Goal: Information Seeking & Learning: Learn about a topic

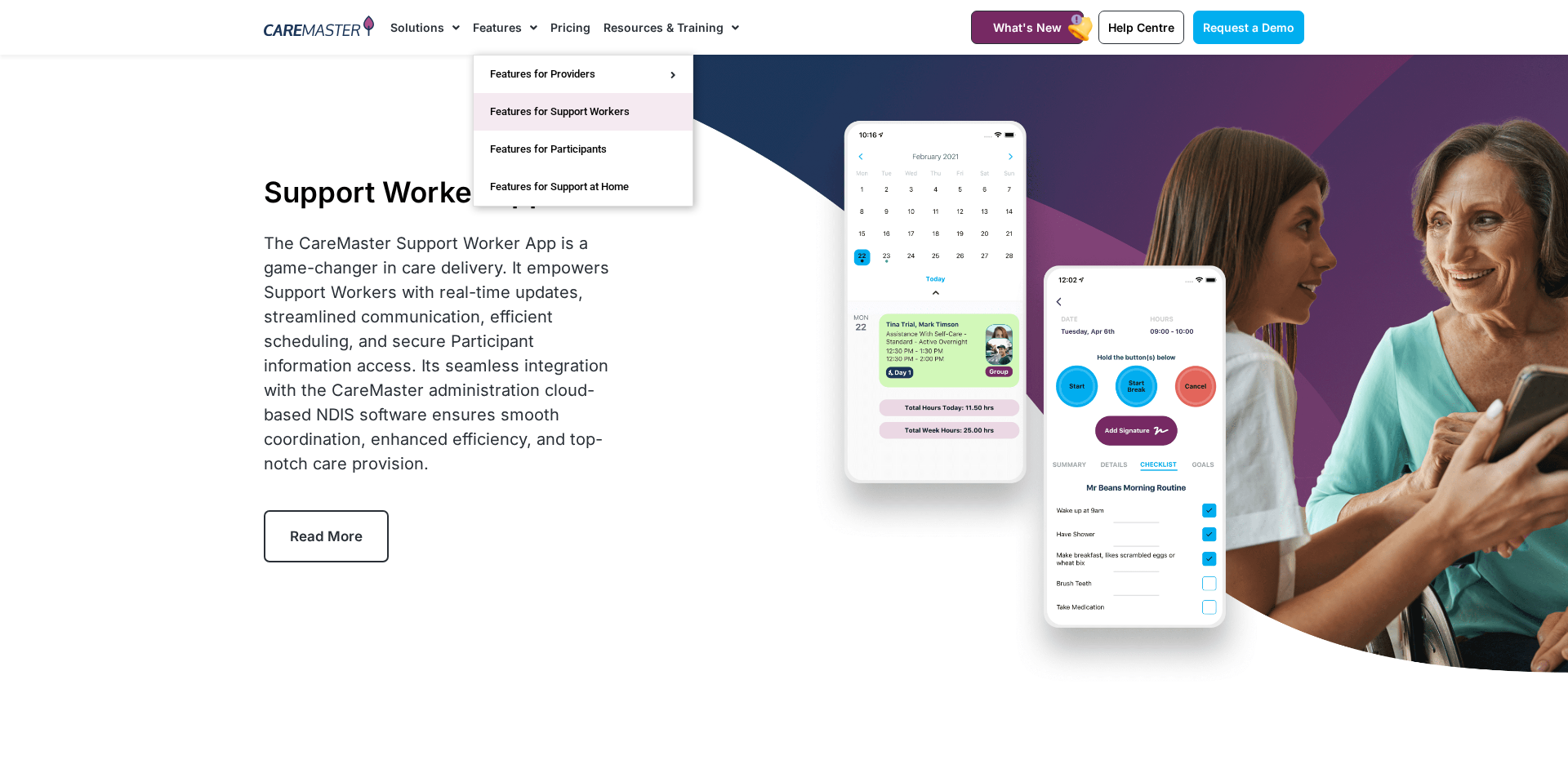
click at [572, 111] on link "Features for Support Workers" at bounding box center [582, 111] width 219 height 37
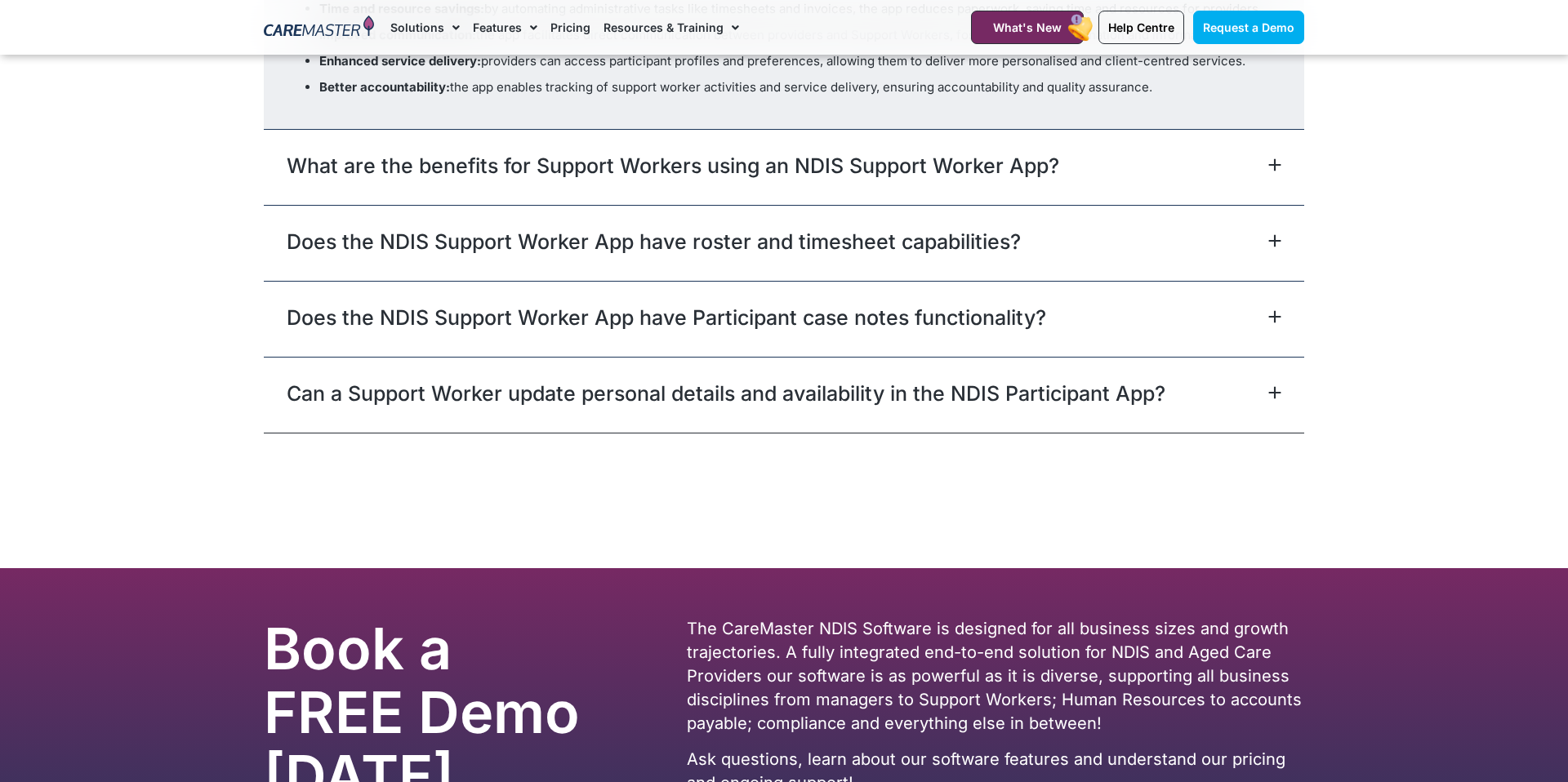
scroll to position [5252, 0]
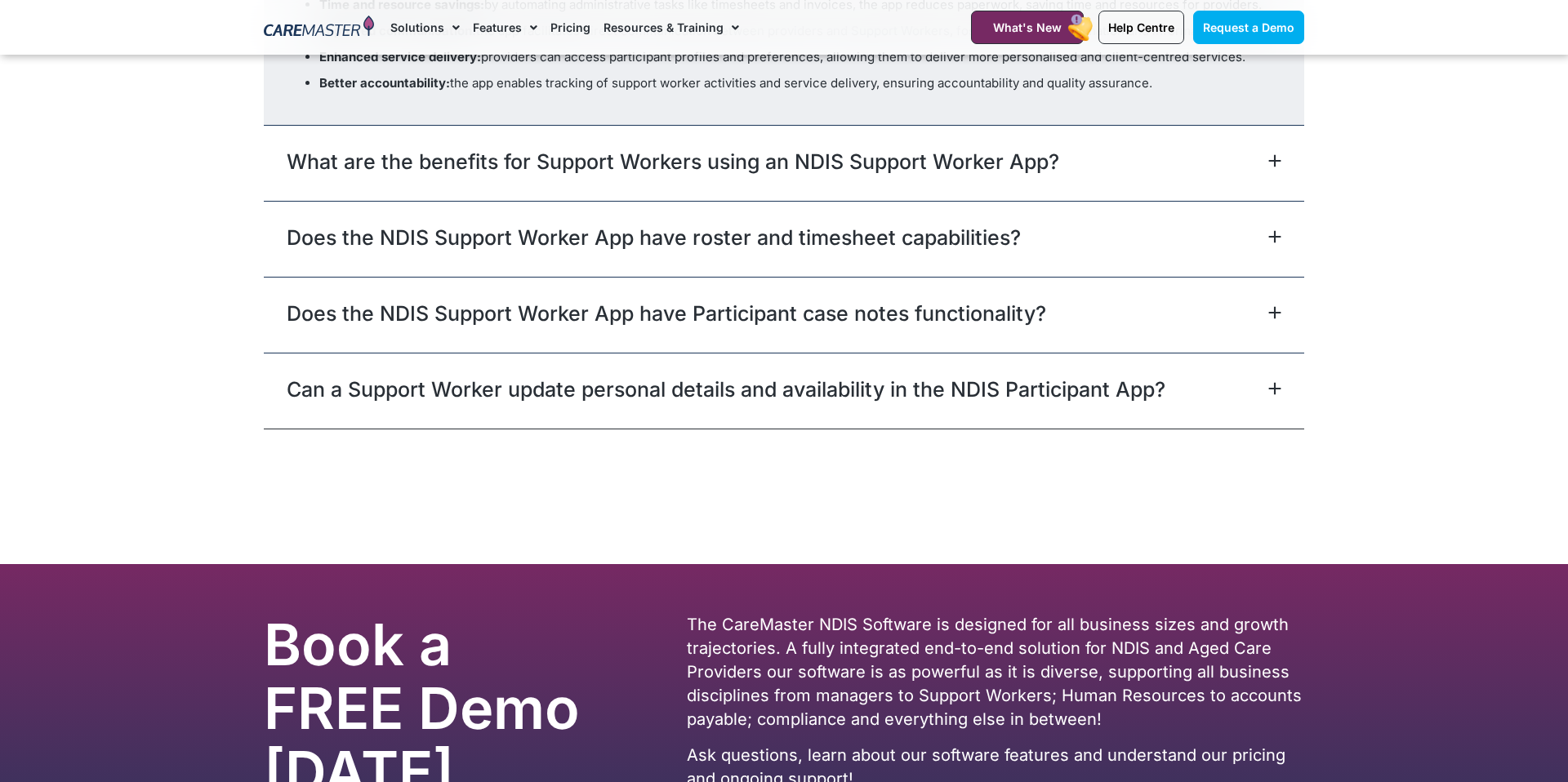
click at [1196, 168] on div "What are the benefits for Support Workers using an NDIS Support Worker App?" at bounding box center [784, 163] width 1041 height 76
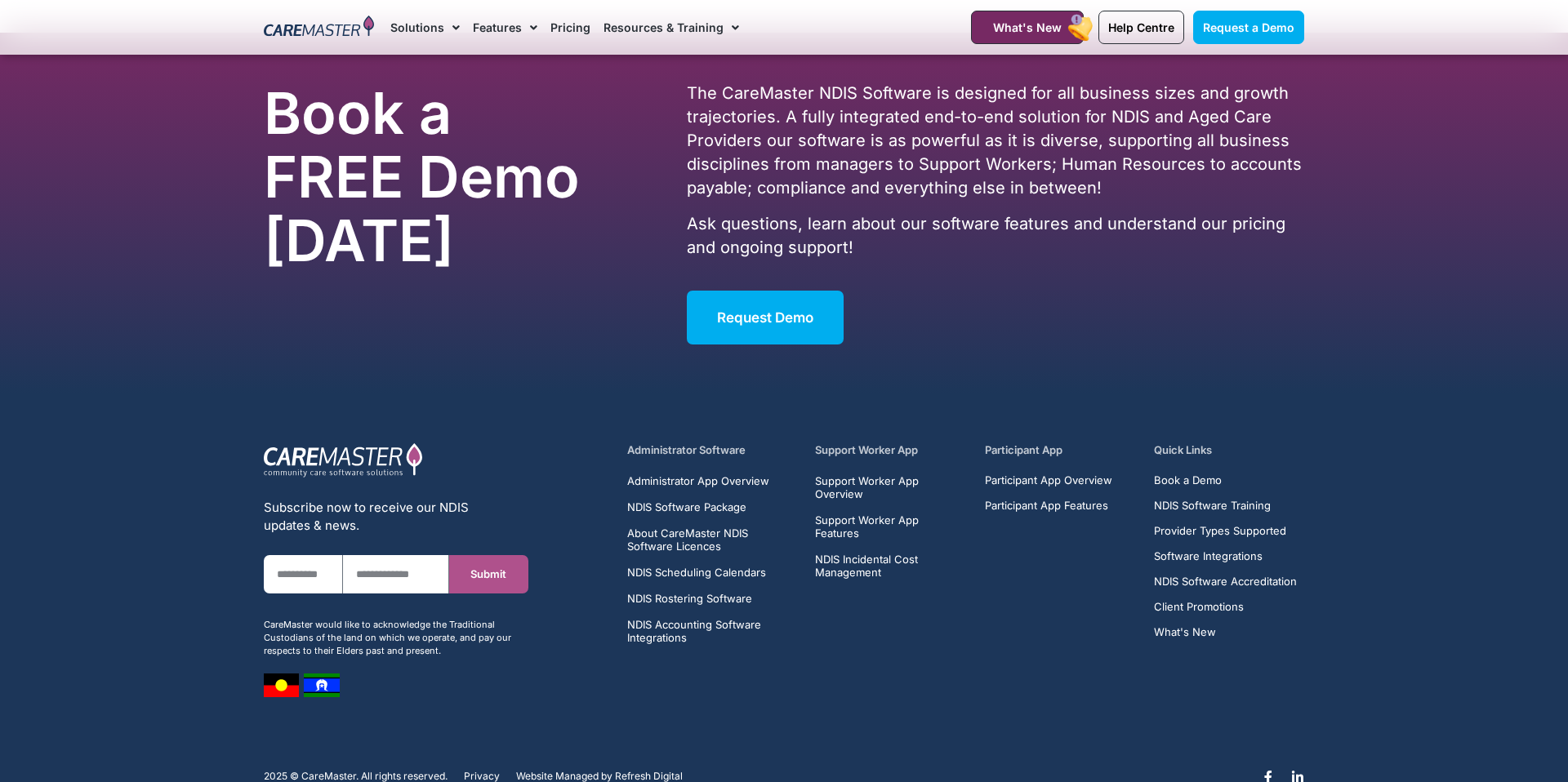
scroll to position [5981, 0]
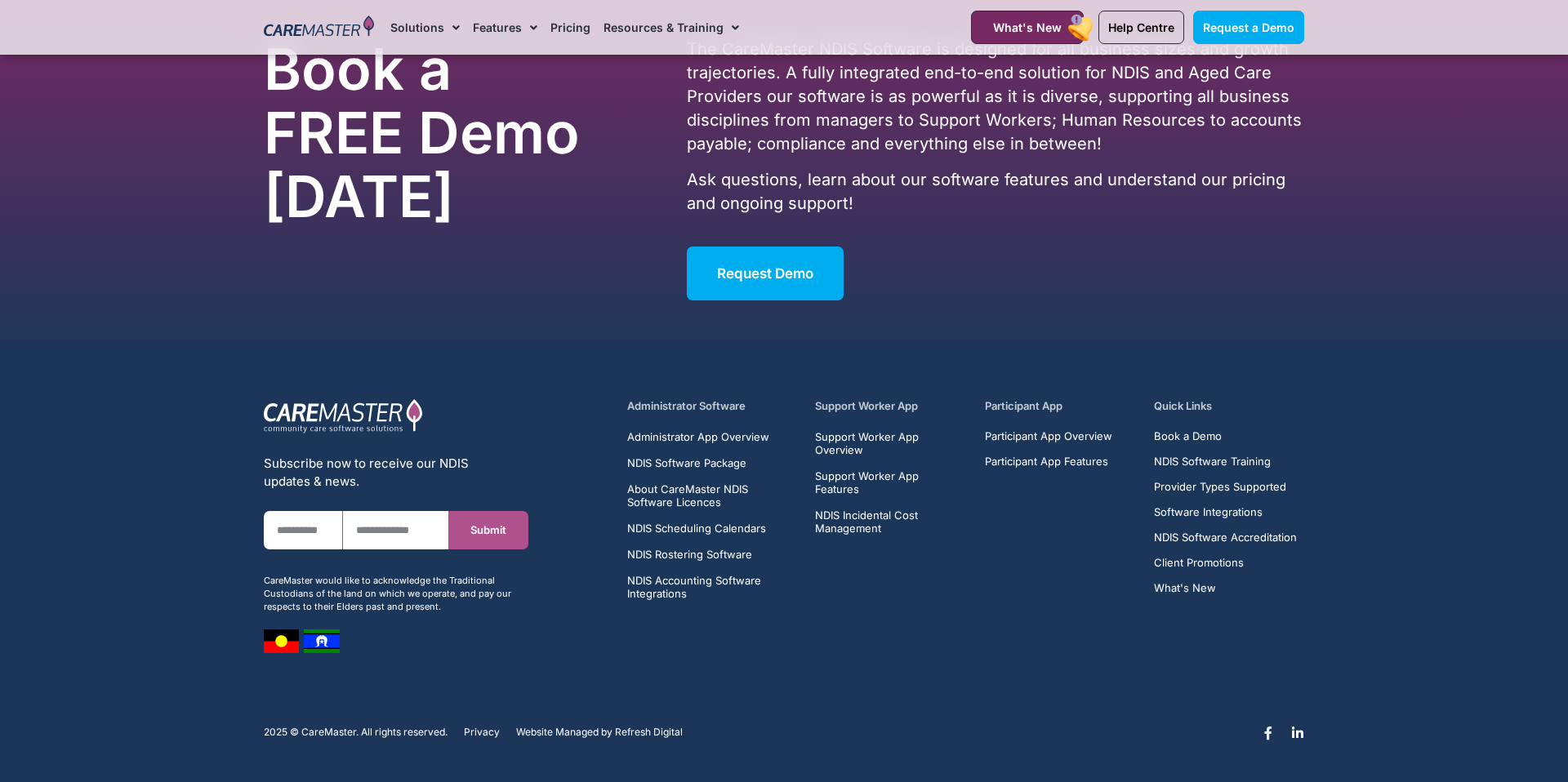
click at [1267, 736] on icon at bounding box center [1268, 732] width 13 height 13
